Goal: Navigation & Orientation: Find specific page/section

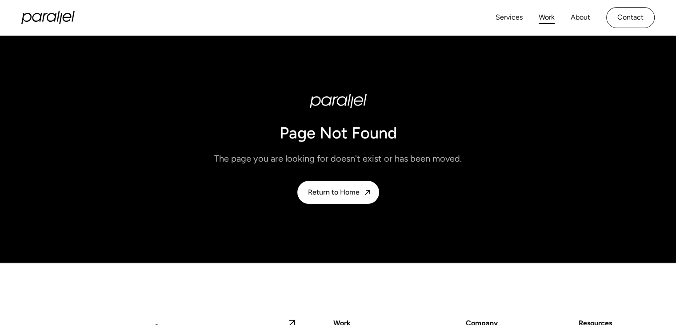
click at [539, 24] on link "Work" at bounding box center [547, 17] width 16 height 13
